Goal: Task Accomplishment & Management: Complete application form

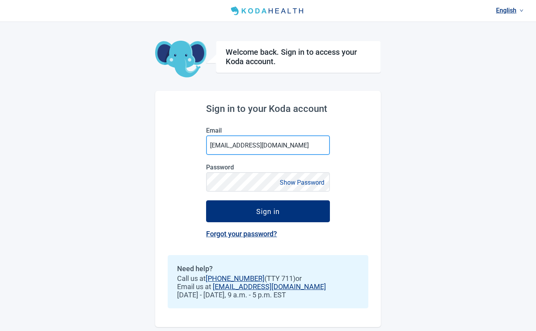
click at [286, 144] on input "[EMAIL_ADDRESS][DOMAIN_NAME]" at bounding box center [268, 146] width 124 height 20
type input "[EMAIL_ADDRESS][DOMAIN_NAME]"
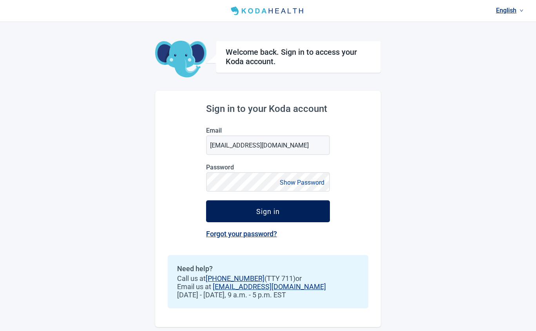
click at [262, 214] on div "Sign in" at bounding box center [268, 212] width 24 height 8
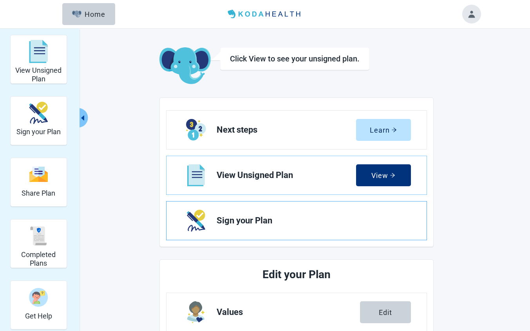
click at [280, 223] on span "Sign your Plan" at bounding box center [311, 220] width 188 height 9
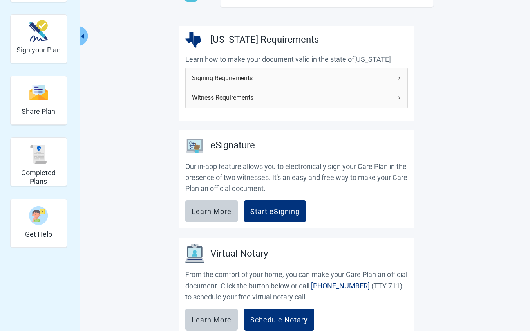
scroll to position [94, 0]
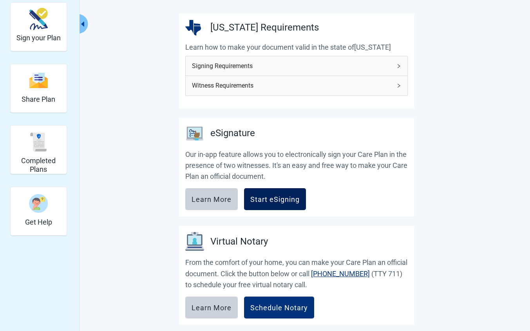
click at [262, 198] on div "Start eSigning" at bounding box center [274, 199] width 49 height 8
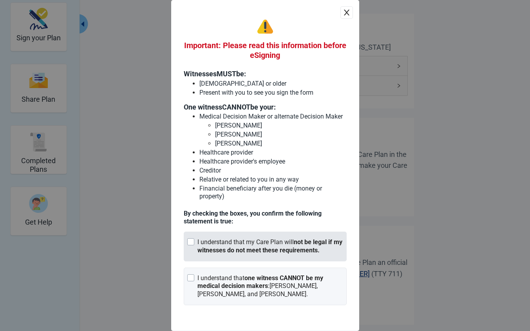
click at [190, 246] on div "Main content" at bounding box center [190, 242] width 7 height 7
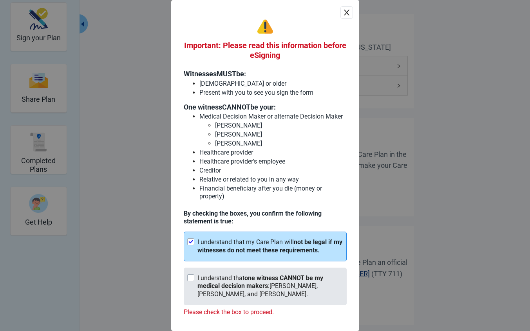
click at [190, 282] on div "Main content" at bounding box center [190, 278] width 7 height 7
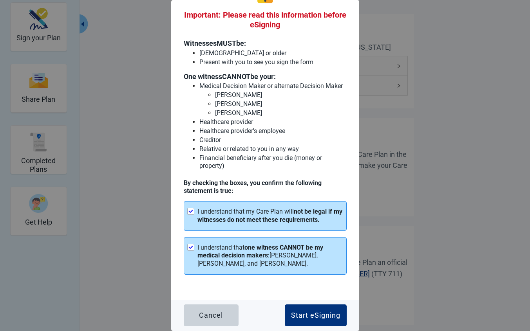
scroll to position [36, 0]
click at [309, 317] on div "Start eSigning" at bounding box center [315, 316] width 49 height 8
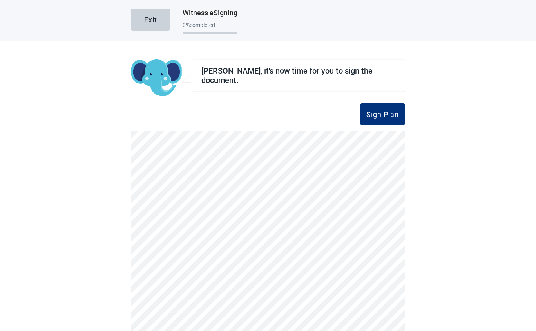
click at [530, 325] on div "Exit Witness eSigning 0 % completed [PERSON_NAME], it's now time for you to sig…" at bounding box center [268, 165] width 536 height 331
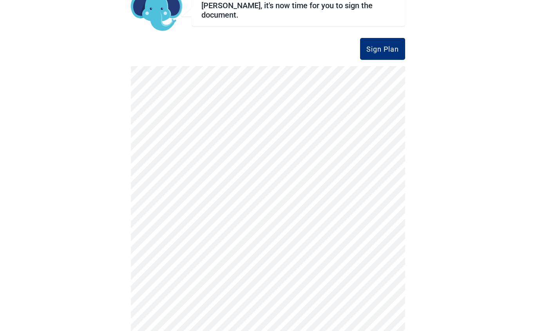
scroll to position [66, 0]
click at [374, 45] on div "Sign Plan" at bounding box center [382, 49] width 33 height 8
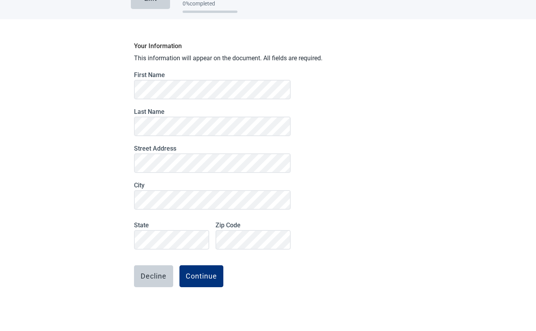
scroll to position [21, 0]
click at [202, 277] on div "Continue" at bounding box center [201, 277] width 31 height 8
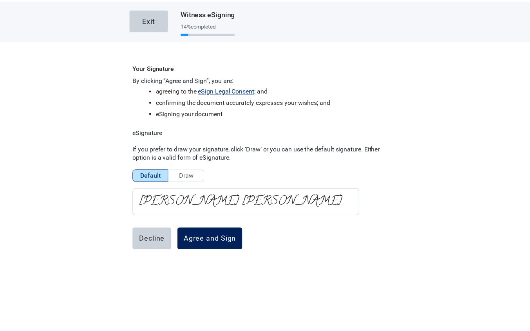
scroll to position [0, 0]
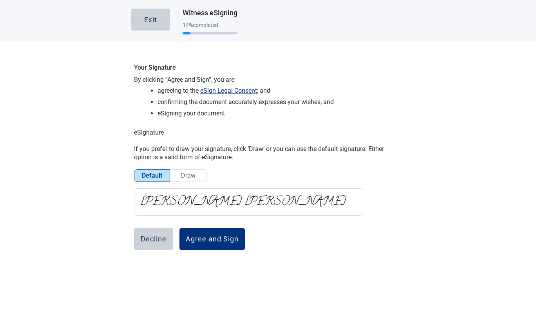
click at [185, 175] on span "Draw" at bounding box center [188, 175] width 14 height 7
click at [188, 178] on input "Draw" at bounding box center [188, 178] width 0 height 0
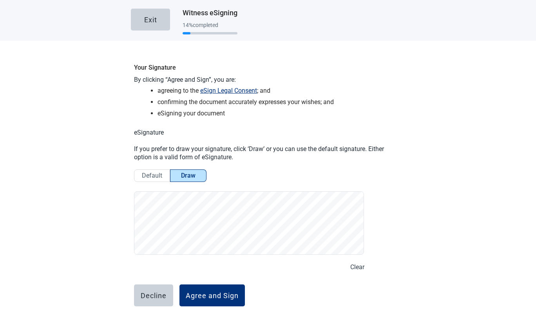
click at [354, 269] on span "Clear" at bounding box center [357, 267] width 14 height 10
click at [146, 178] on span "Default" at bounding box center [152, 175] width 20 height 7
click at [152, 178] on input "Default" at bounding box center [152, 178] width 0 height 0
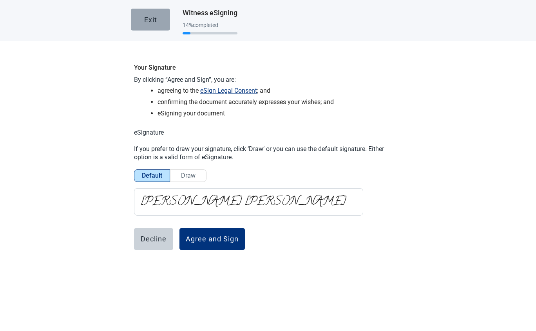
click at [138, 20] on button "Exit" at bounding box center [150, 20] width 39 height 22
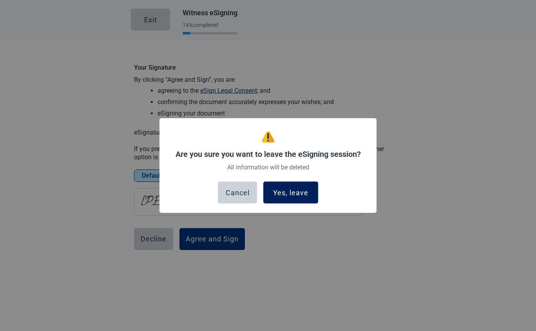
click at [295, 190] on div "Yes, leave" at bounding box center [290, 193] width 35 height 8
